Goal: Task Accomplishment & Management: Use online tool/utility

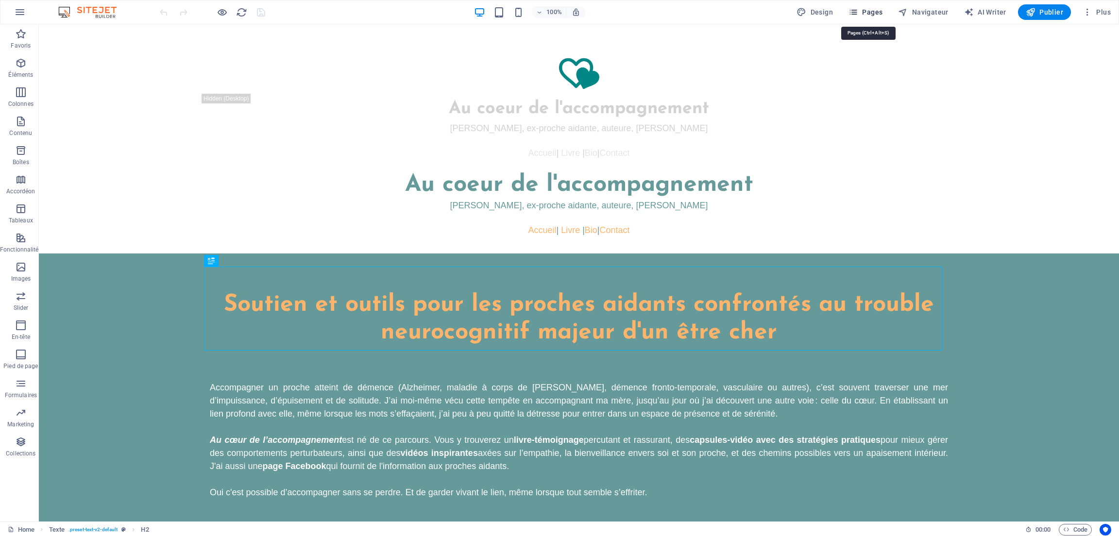
click at [874, 10] on span "Pages" at bounding box center [866, 12] width 34 height 10
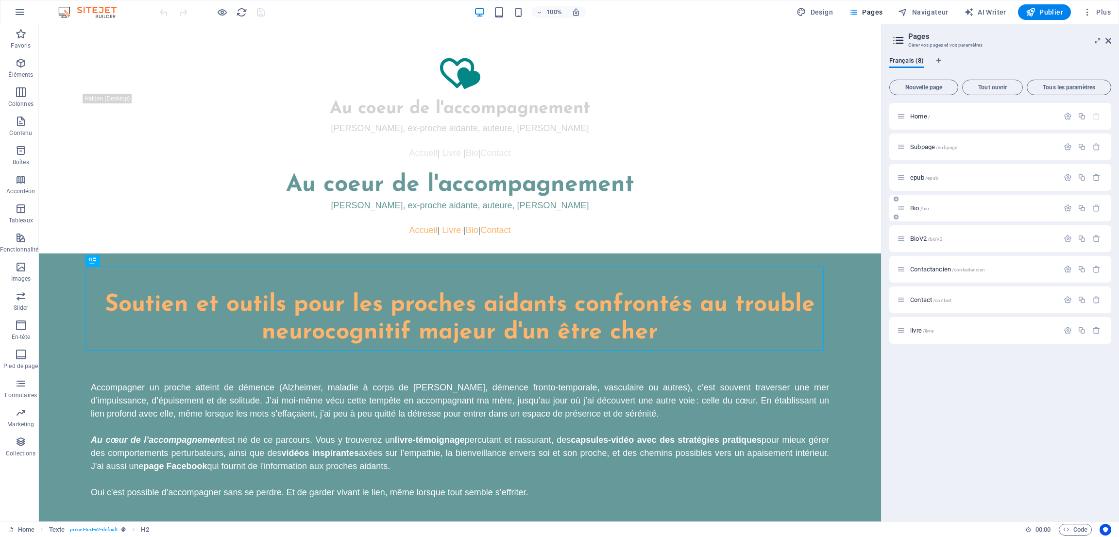
click at [910, 205] on p "Bio /bio" at bounding box center [983, 208] width 146 height 6
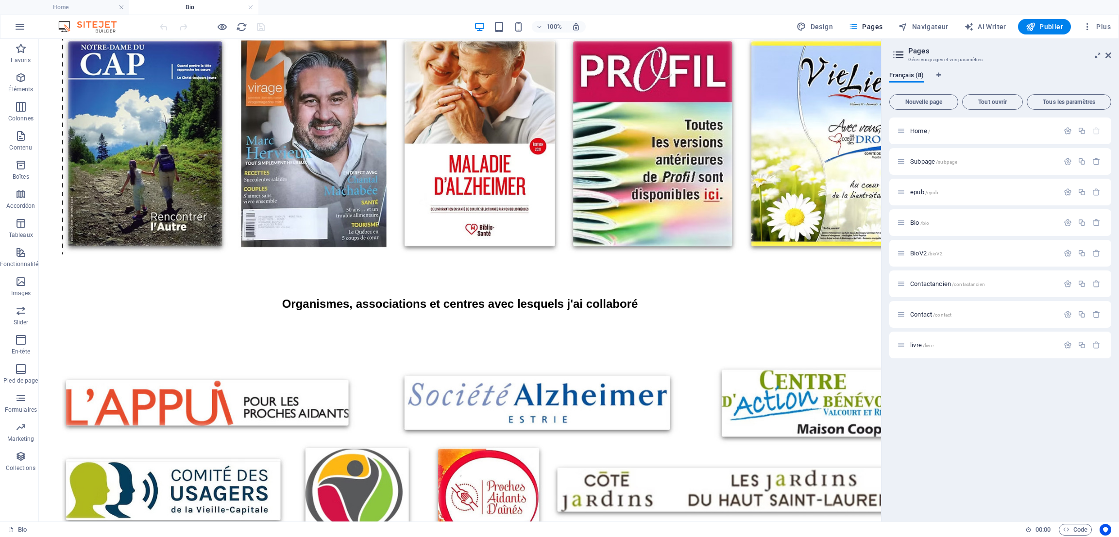
scroll to position [1150, 0]
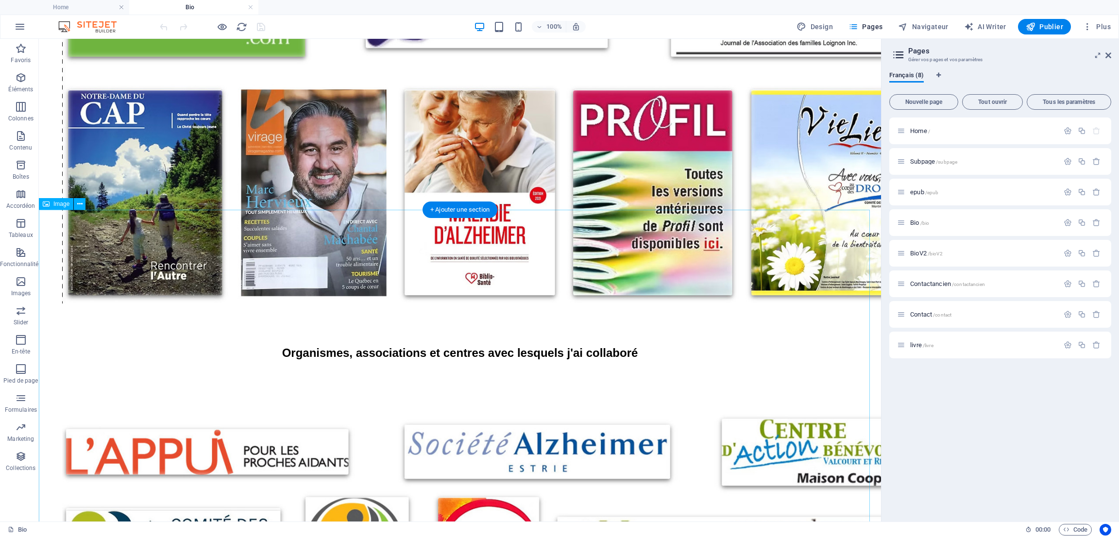
click at [79, 203] on icon at bounding box center [79, 204] width 5 height 10
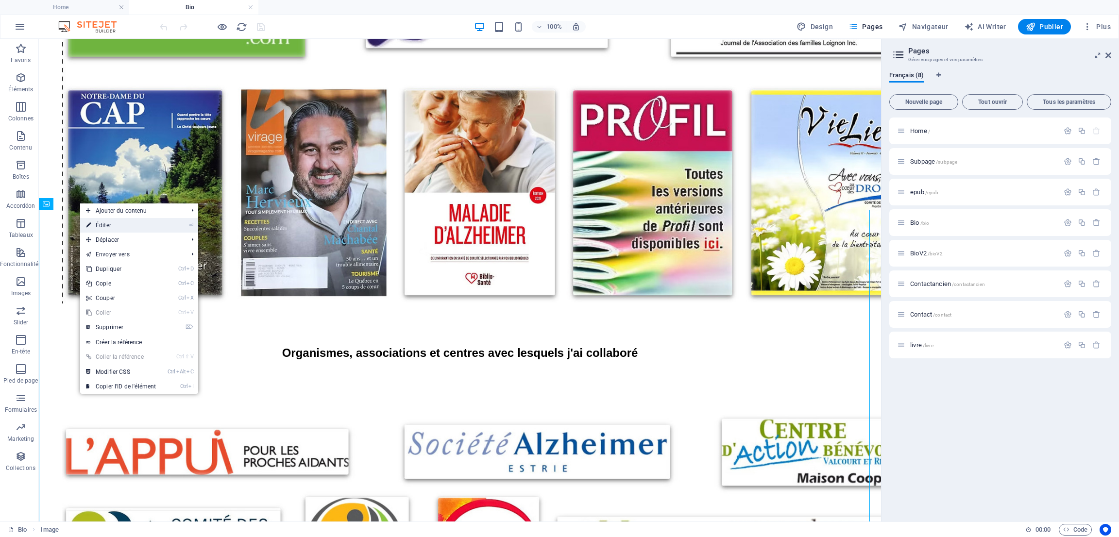
click at [110, 225] on link "⏎ Éditer" at bounding box center [121, 225] width 82 height 15
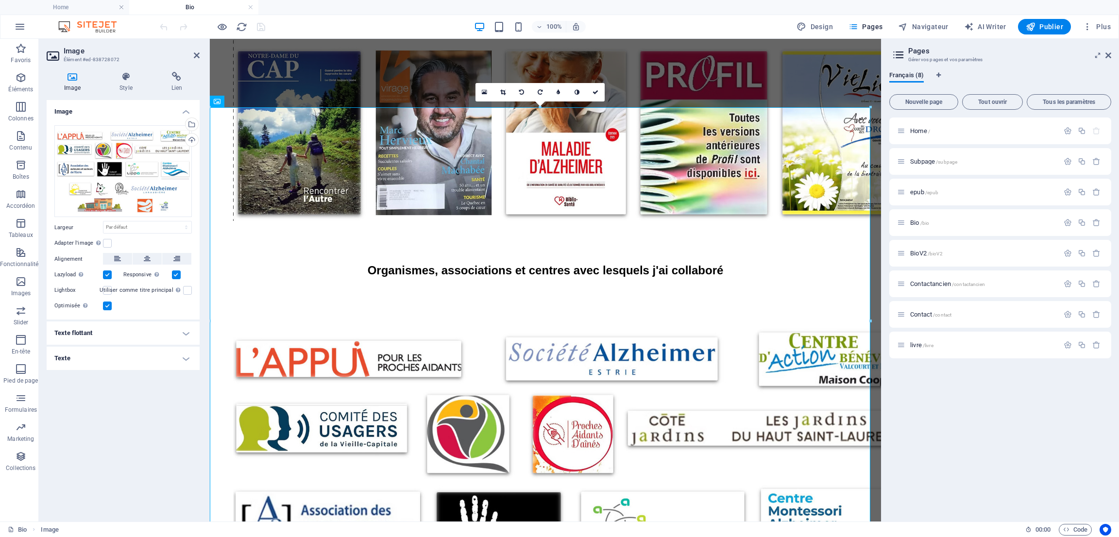
scroll to position [1220, 0]
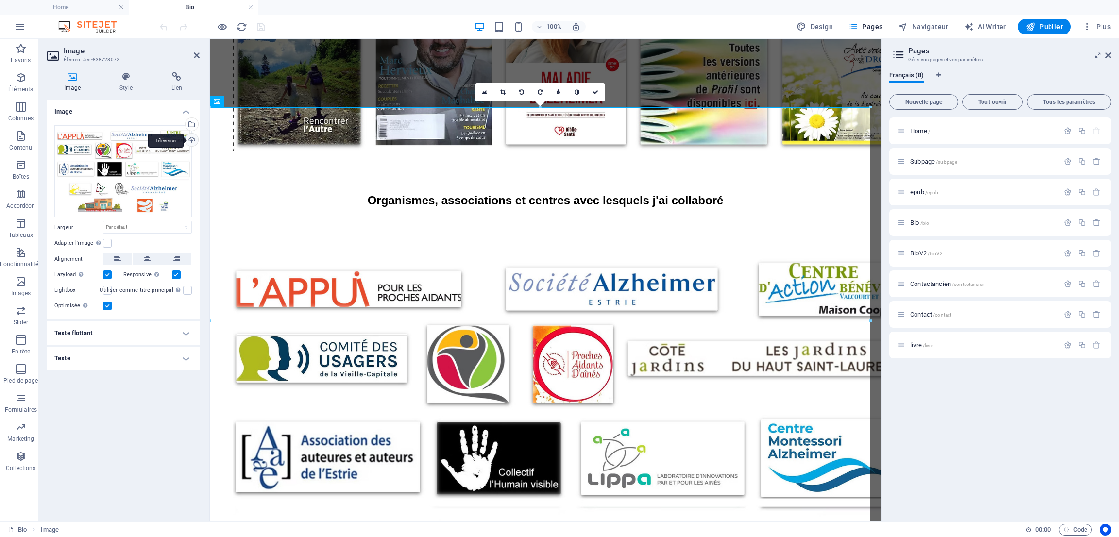
click at [189, 140] on div "Téléverser" at bounding box center [191, 141] width 15 height 15
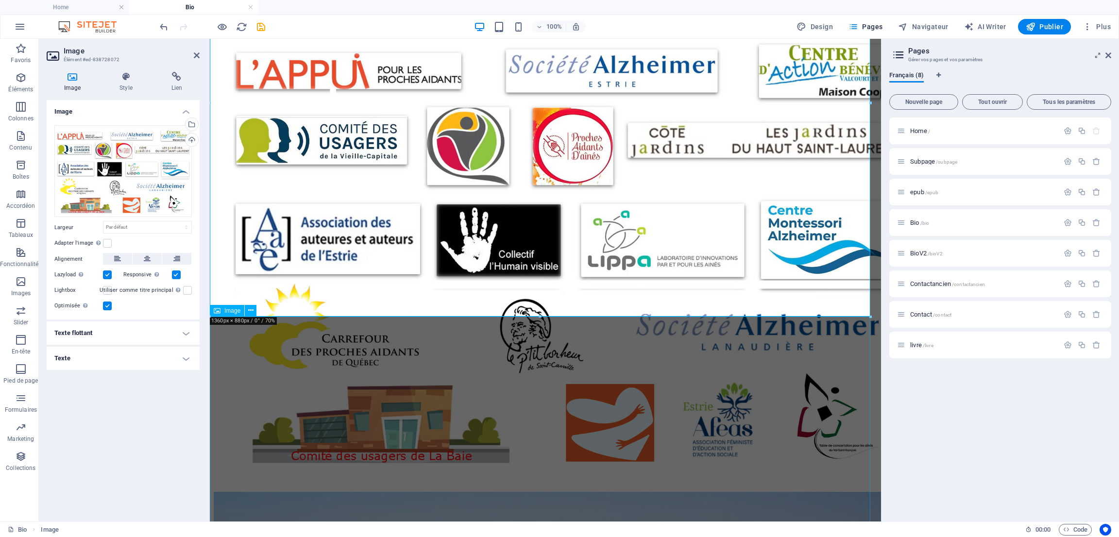
scroll to position [1439, 0]
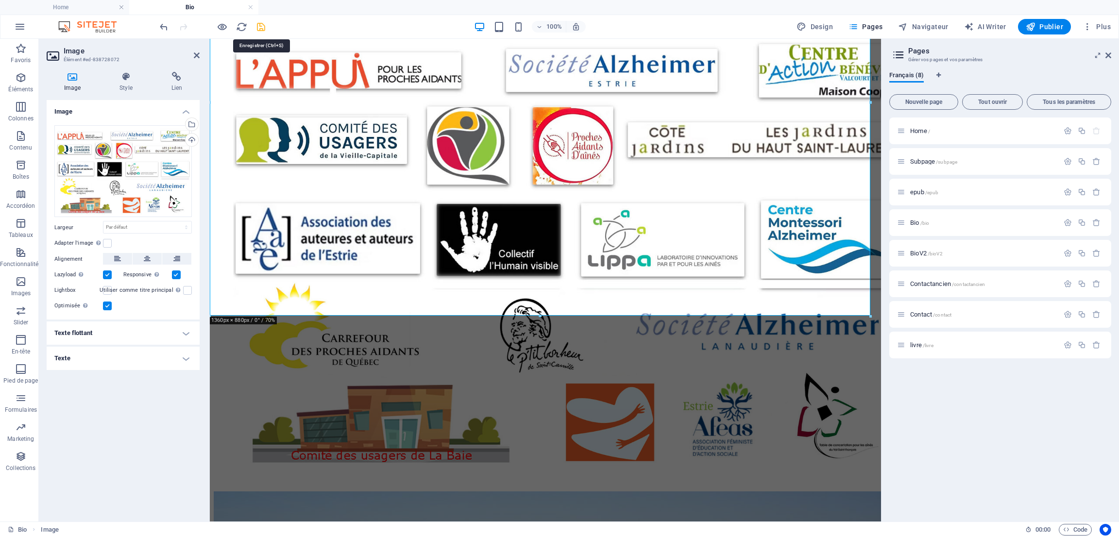
click at [260, 27] on icon "save" at bounding box center [261, 26] width 11 height 11
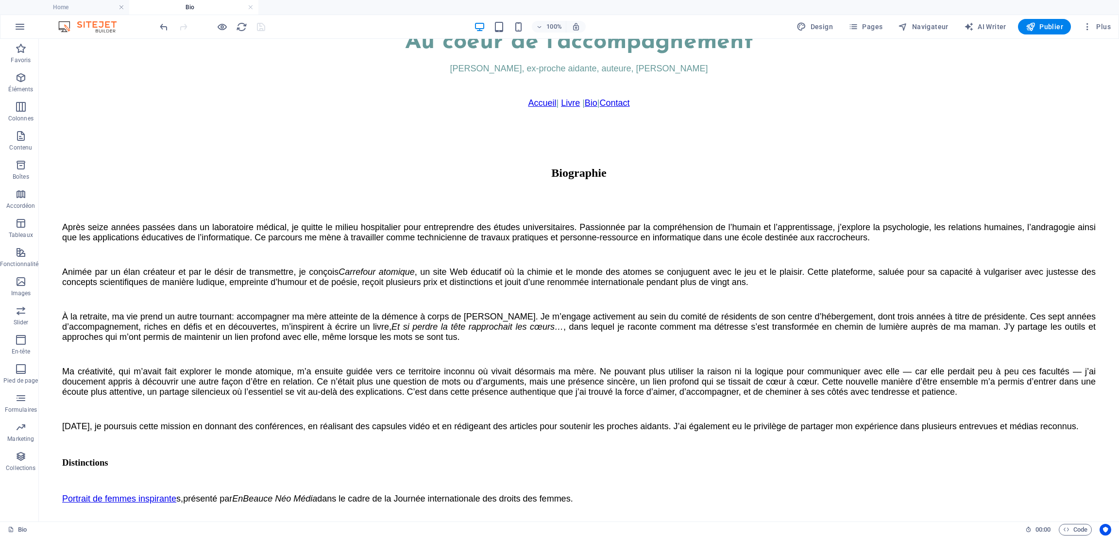
scroll to position [101, 0]
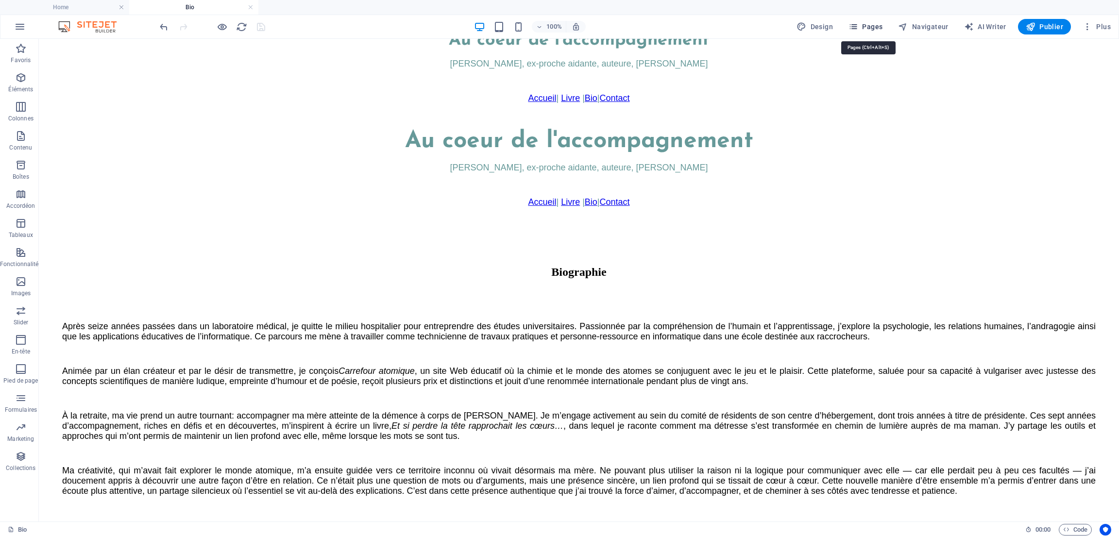
click at [866, 26] on span "Pages" at bounding box center [866, 27] width 34 height 10
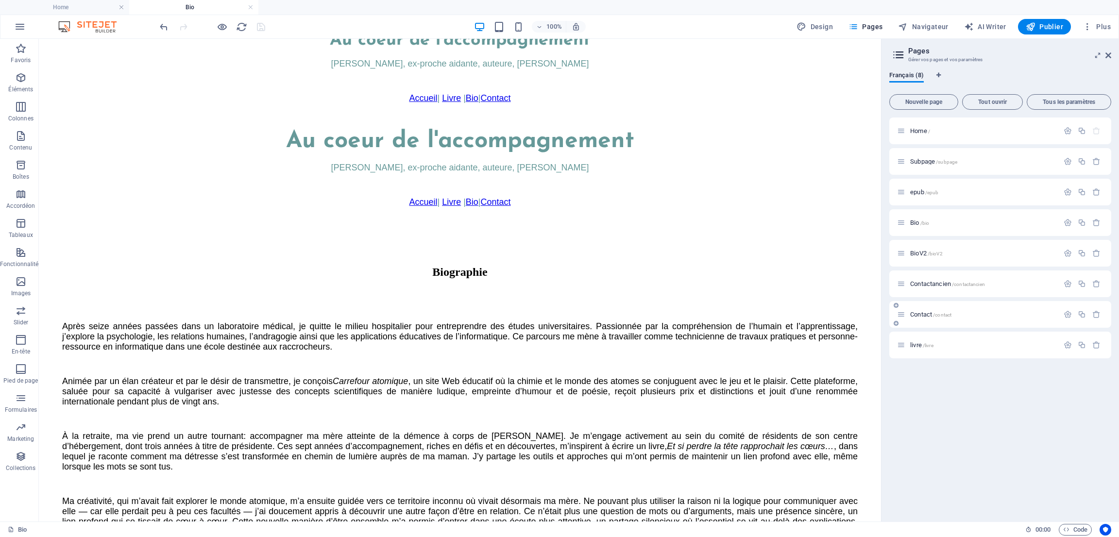
click at [922, 310] on div "Contact /contact" at bounding box center [978, 314] width 162 height 11
click at [913, 313] on span "Contact /contact" at bounding box center [930, 314] width 41 height 7
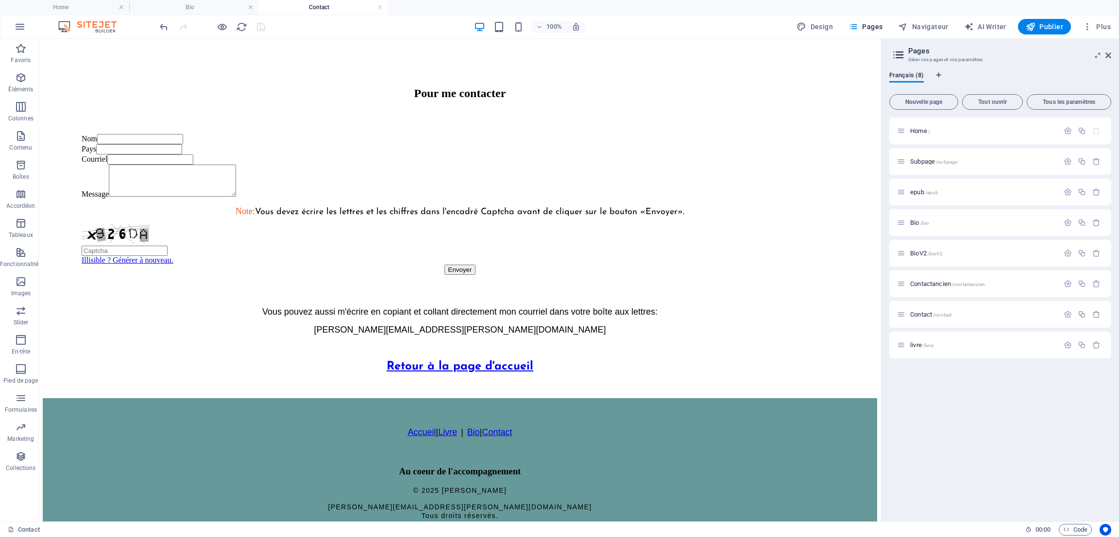
scroll to position [290, 0]
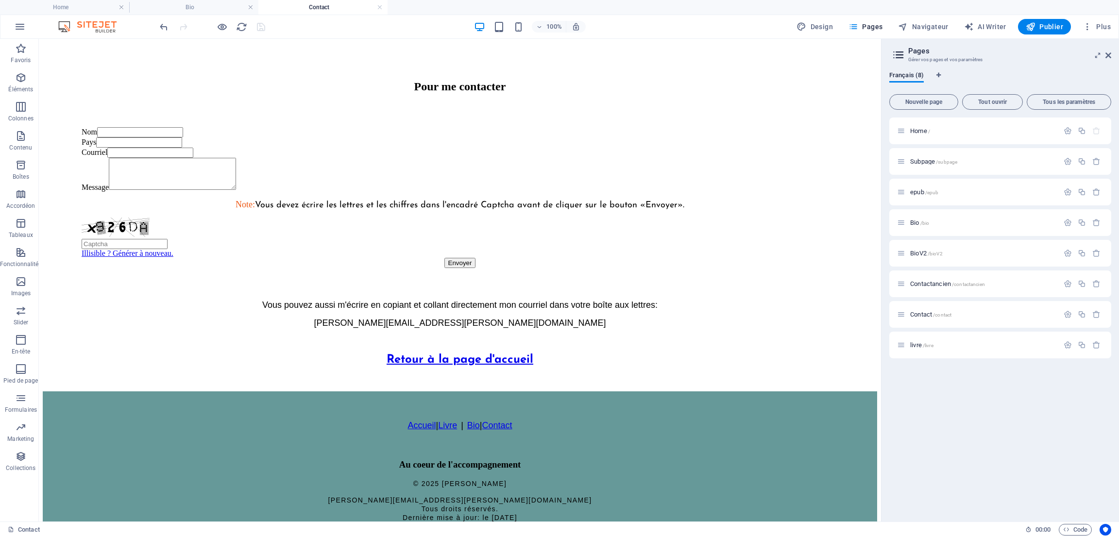
drag, startPoint x: 874, startPoint y: 199, endPoint x: 946, endPoint y: 392, distance: 206.5
click at [68, 7] on h4 "Home" at bounding box center [64, 7] width 129 height 11
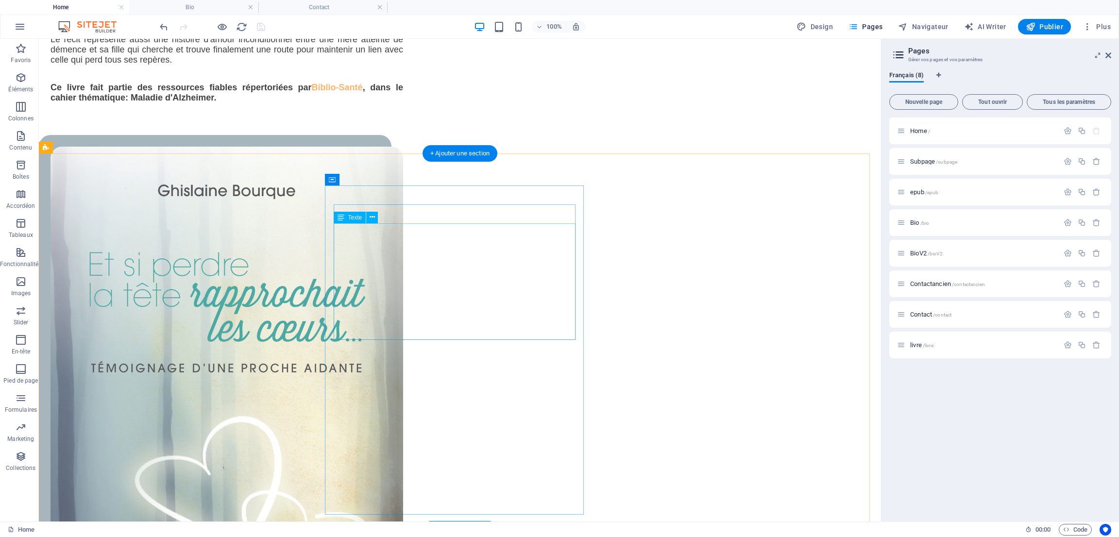
scroll to position [1311, 0]
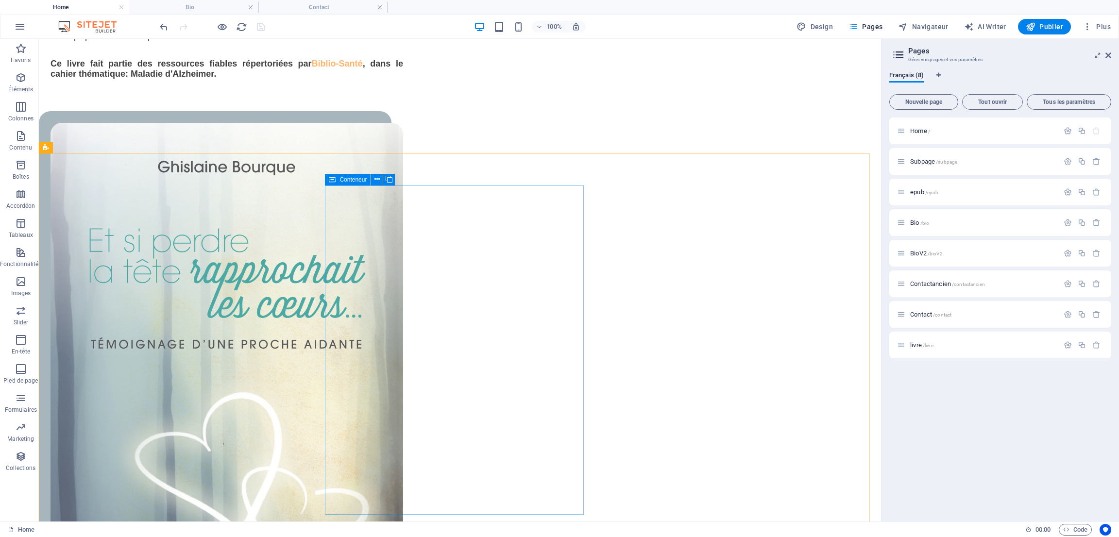
click at [343, 181] on span "Conteneur" at bounding box center [353, 180] width 27 height 6
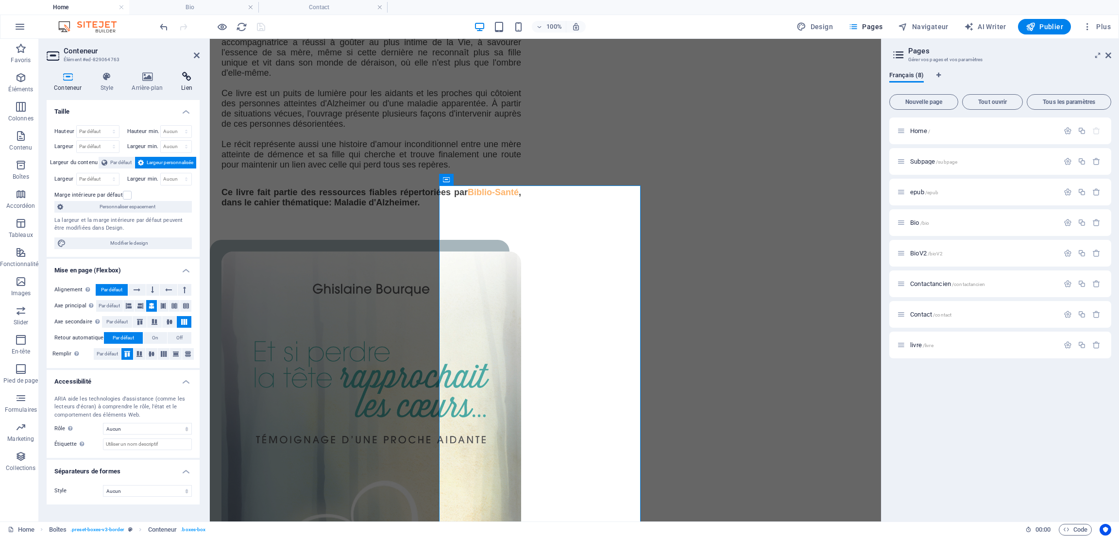
click at [190, 79] on icon at bounding box center [187, 77] width 26 height 10
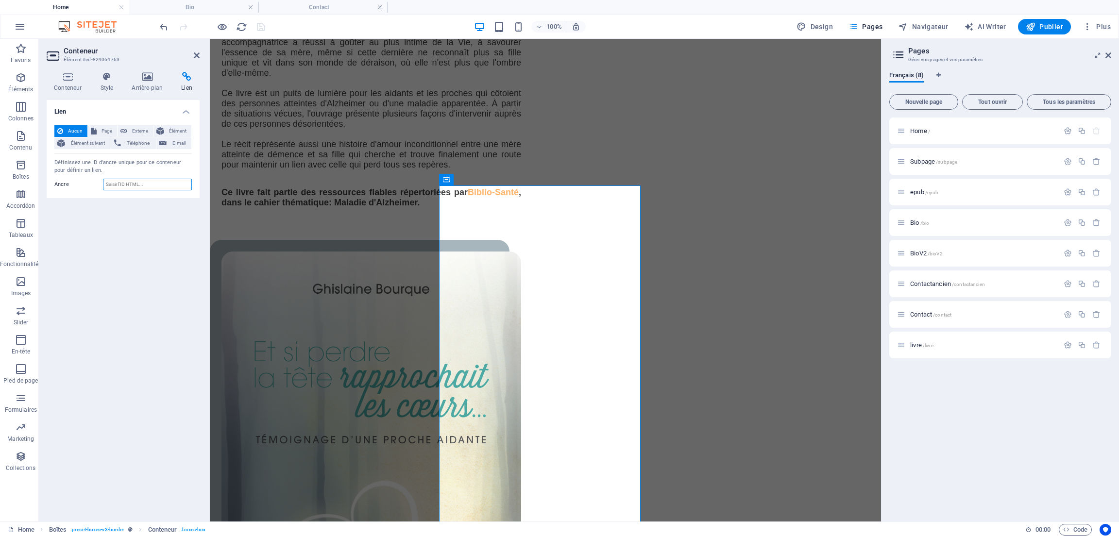
click at [104, 183] on input "Ancre" at bounding box center [147, 185] width 89 height 12
type input "contact"
click at [197, 55] on icon at bounding box center [197, 55] width 6 height 8
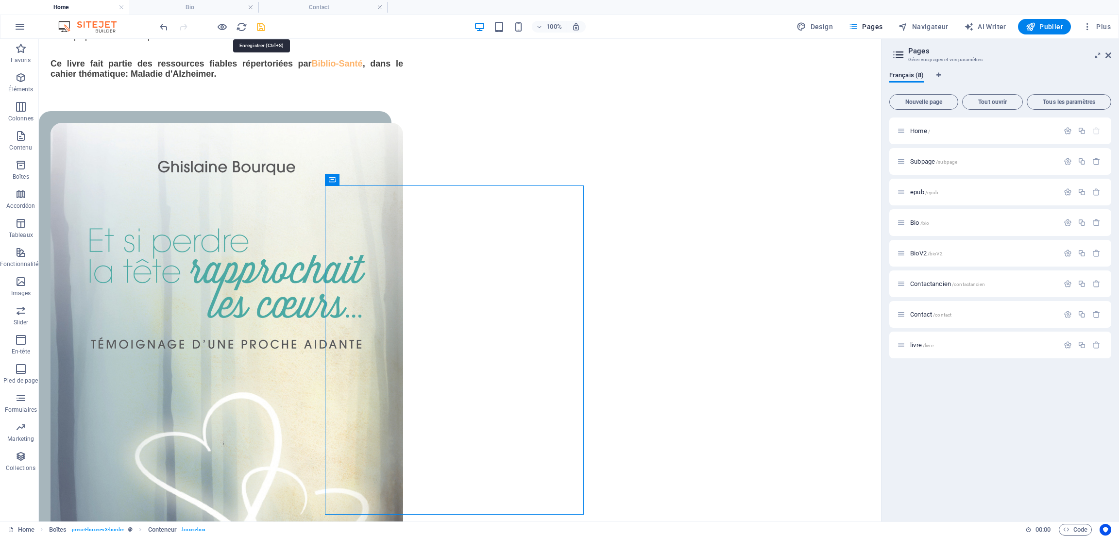
click at [263, 27] on icon "save" at bounding box center [261, 26] width 11 height 11
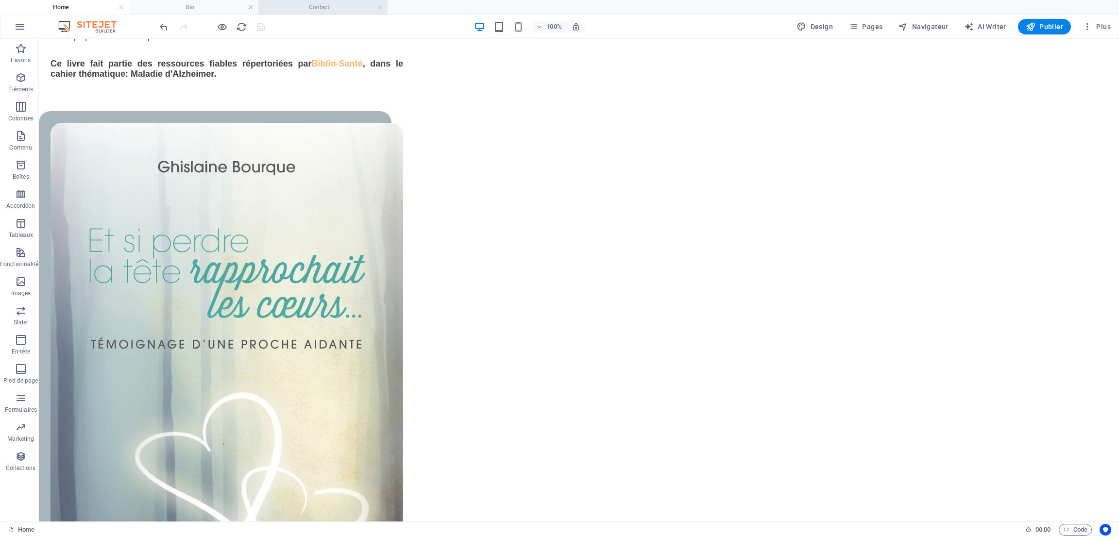
click at [319, 4] on h4 "Contact" at bounding box center [322, 7] width 129 height 11
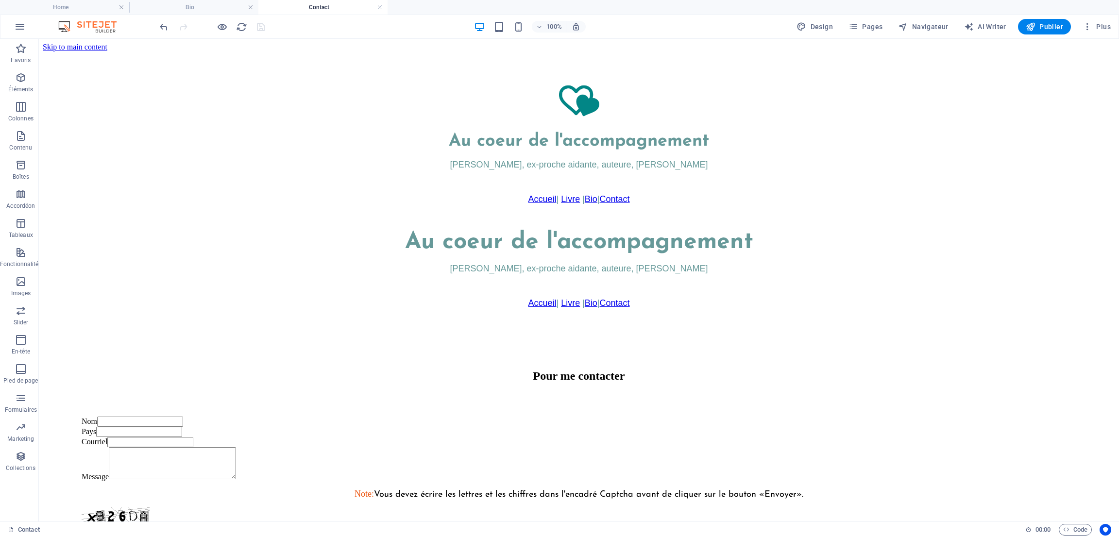
scroll to position [290, 0]
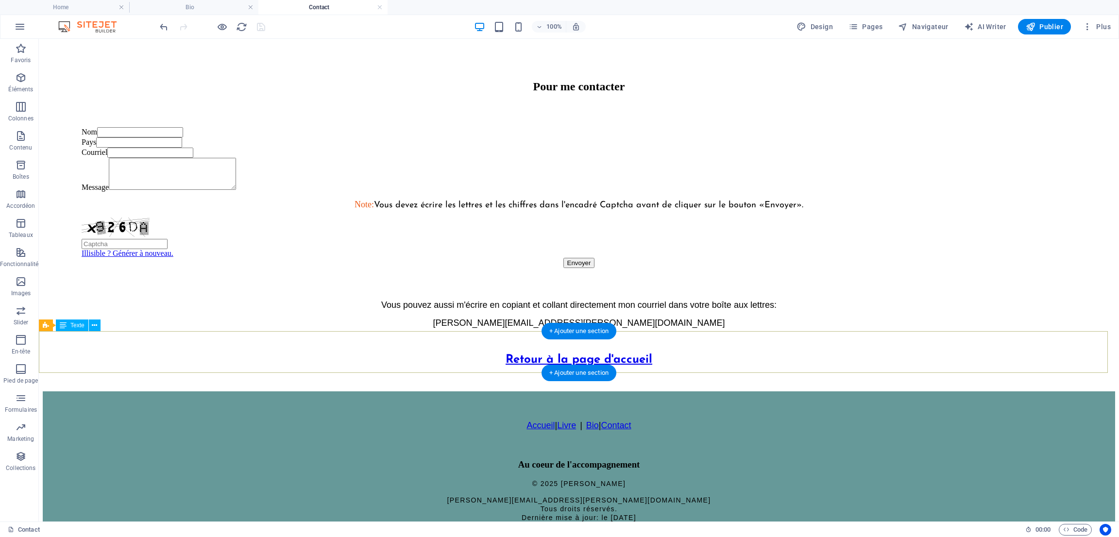
click at [550, 354] on div "Retour à la page d'accueil" at bounding box center [579, 359] width 1073 height 47
click at [567, 353] on div "Retour à la page d'accueil" at bounding box center [579, 359] width 1073 height 47
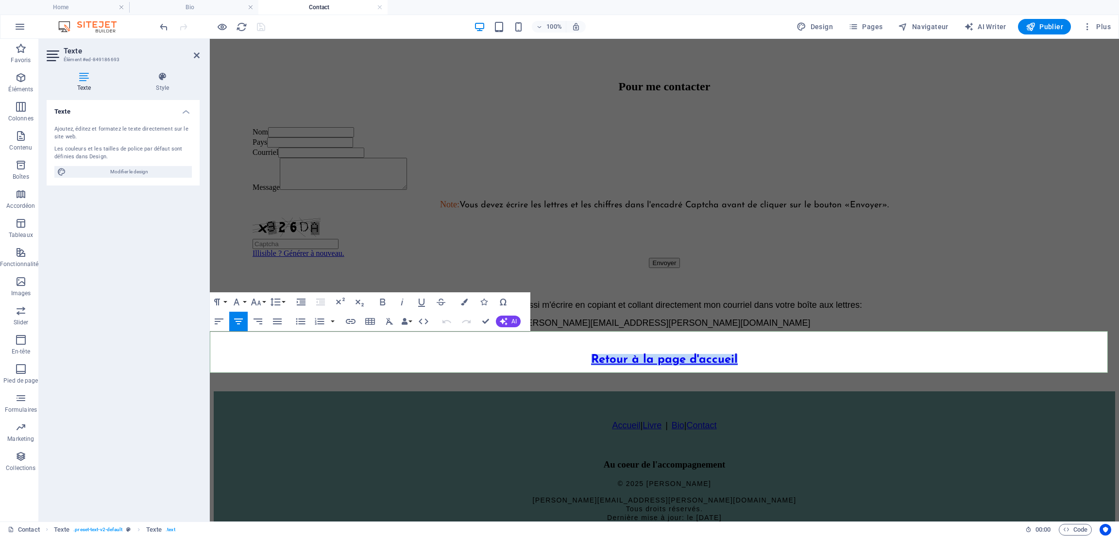
drag, startPoint x: 587, startPoint y: 351, endPoint x: 753, endPoint y: 358, distance: 166.3
click at [753, 358] on h3 "Retour à la page d'accueil" at bounding box center [665, 360] width 902 height 12
click at [348, 319] on icon "button" at bounding box center [351, 322] width 12 height 12
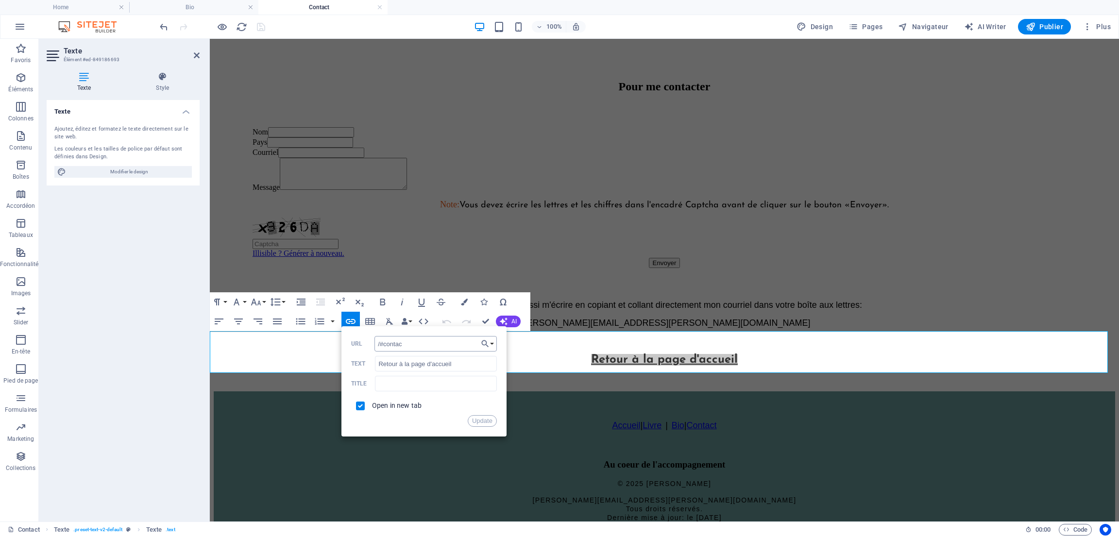
type input "/#contact"
click at [489, 417] on button "Update" at bounding box center [482, 421] width 29 height 12
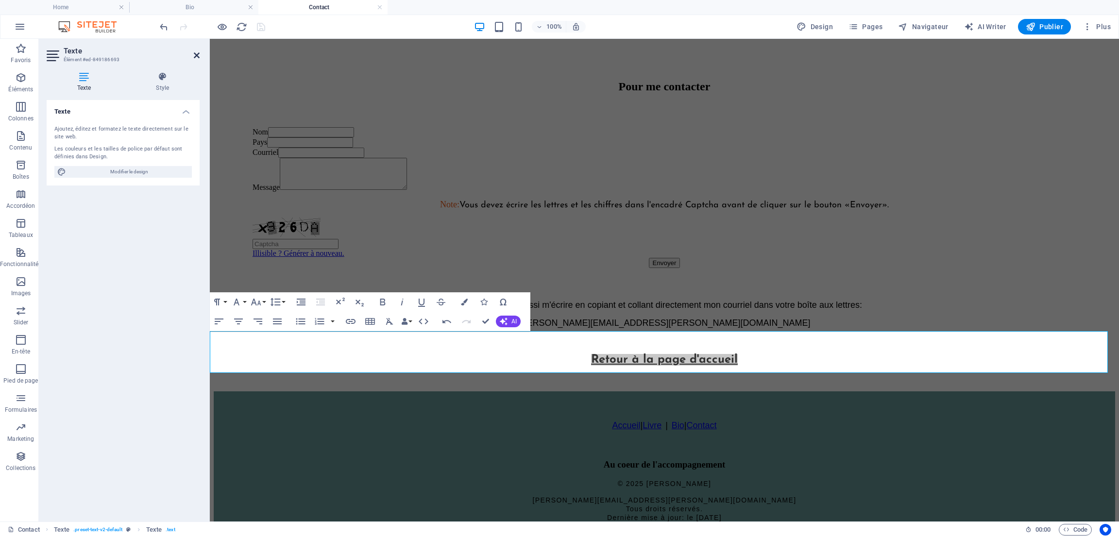
click at [194, 52] on icon at bounding box center [197, 55] width 6 height 8
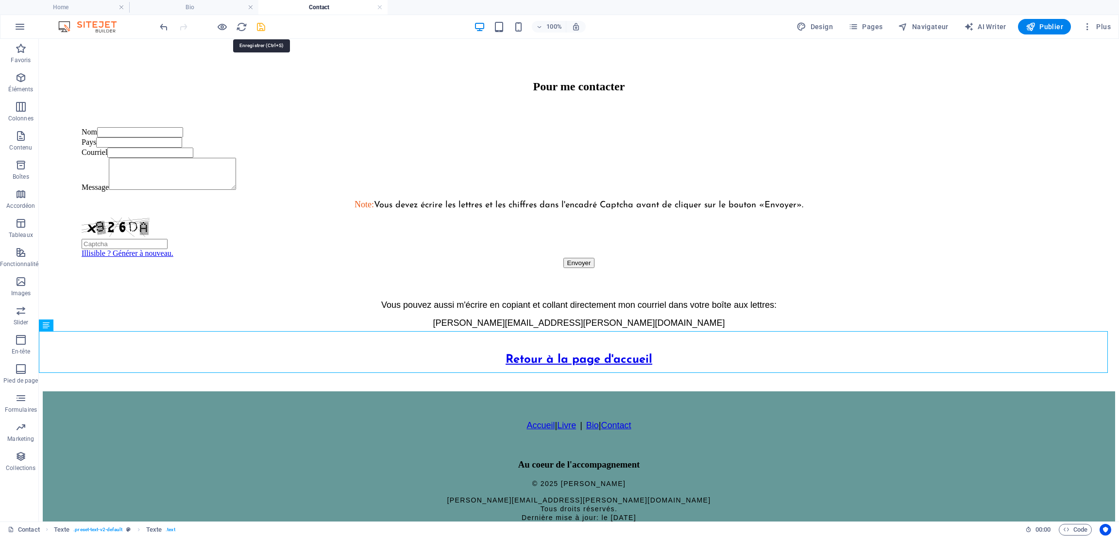
click at [260, 26] on icon "save" at bounding box center [261, 26] width 11 height 11
click at [85, 6] on h4 "Home" at bounding box center [64, 7] width 129 height 11
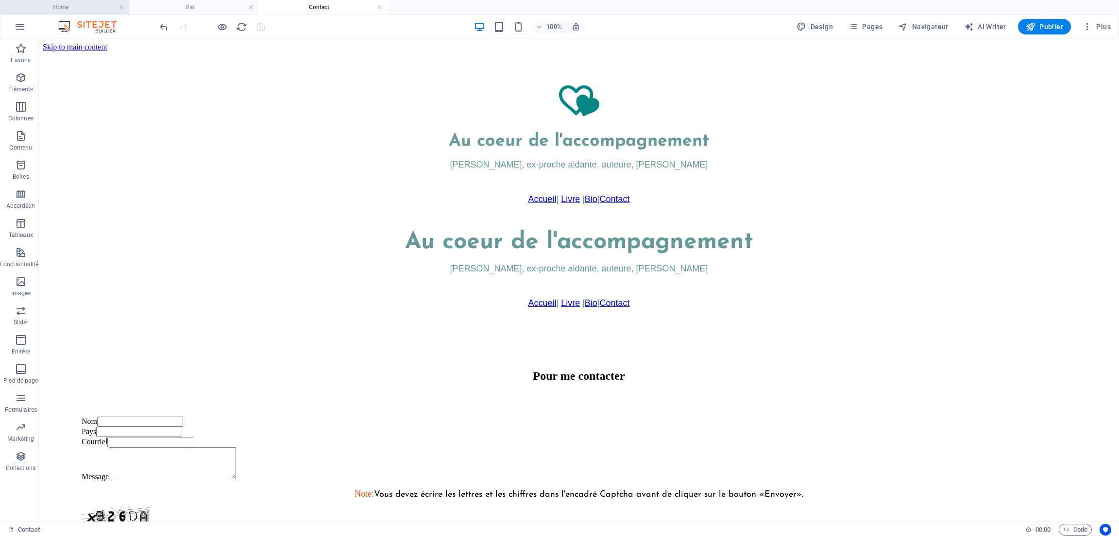
scroll to position [1311, 0]
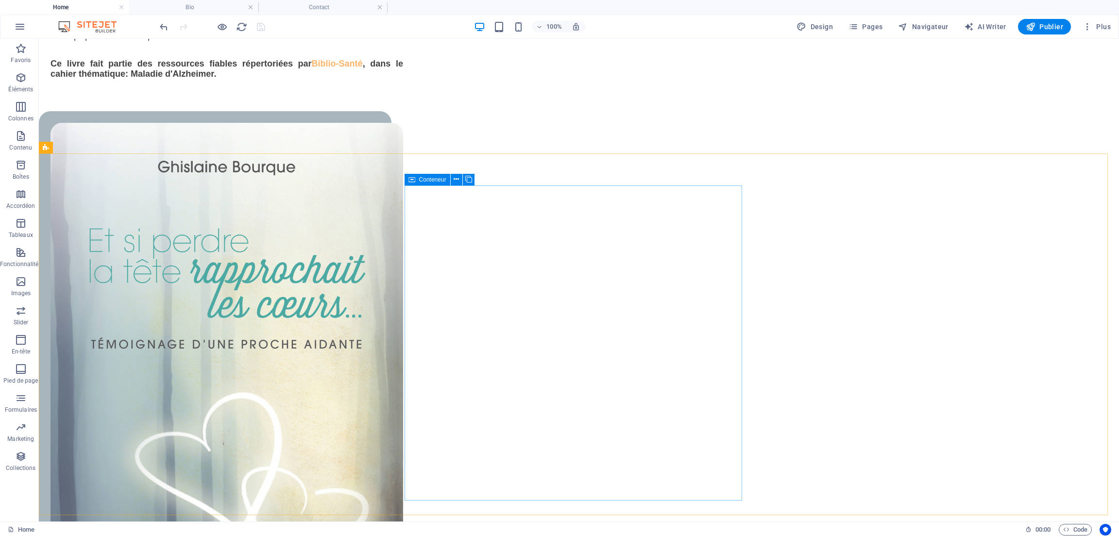
click at [435, 181] on span "Conteneur" at bounding box center [432, 180] width 27 height 6
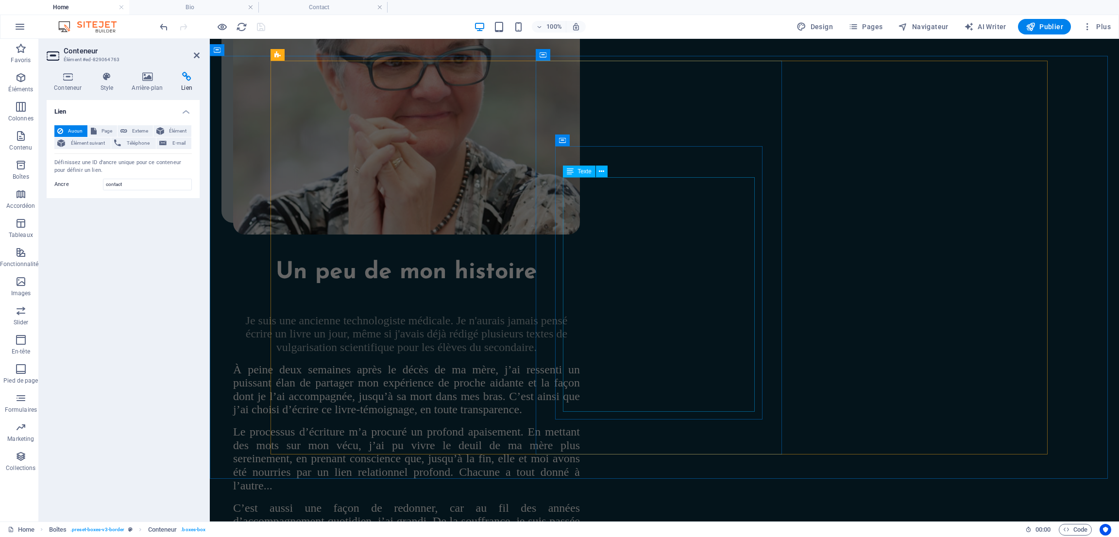
scroll to position [3460, 0]
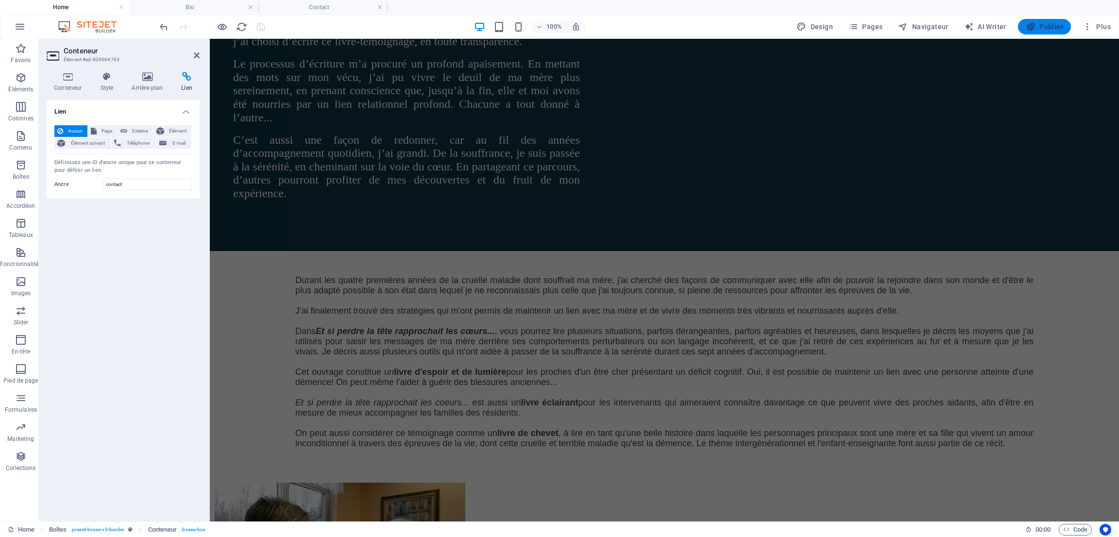
click at [1039, 24] on span "Publier" at bounding box center [1044, 27] width 37 height 10
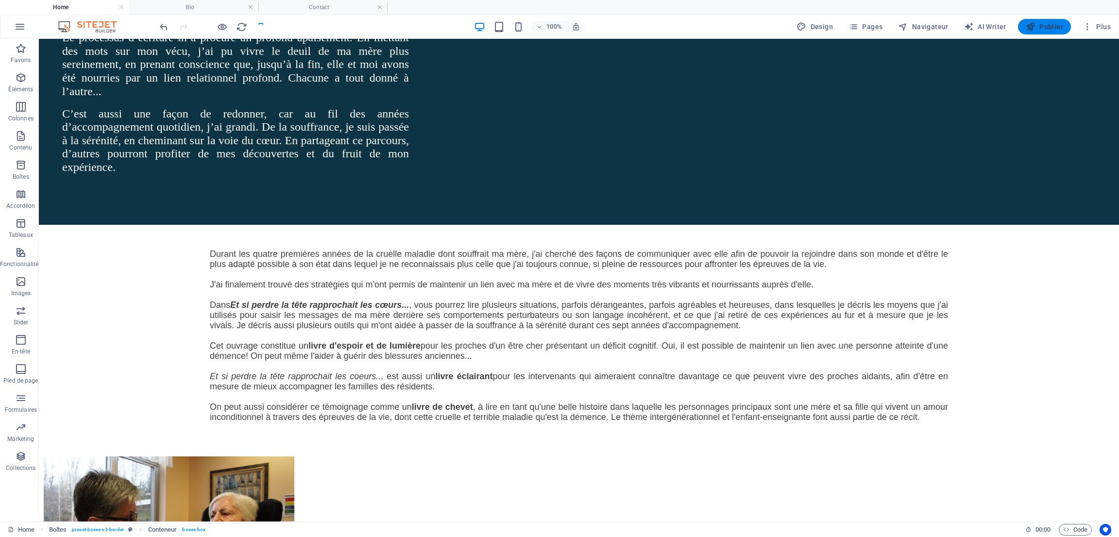
scroll to position [1374, 0]
